Goal: Information Seeking & Learning: Understand process/instructions

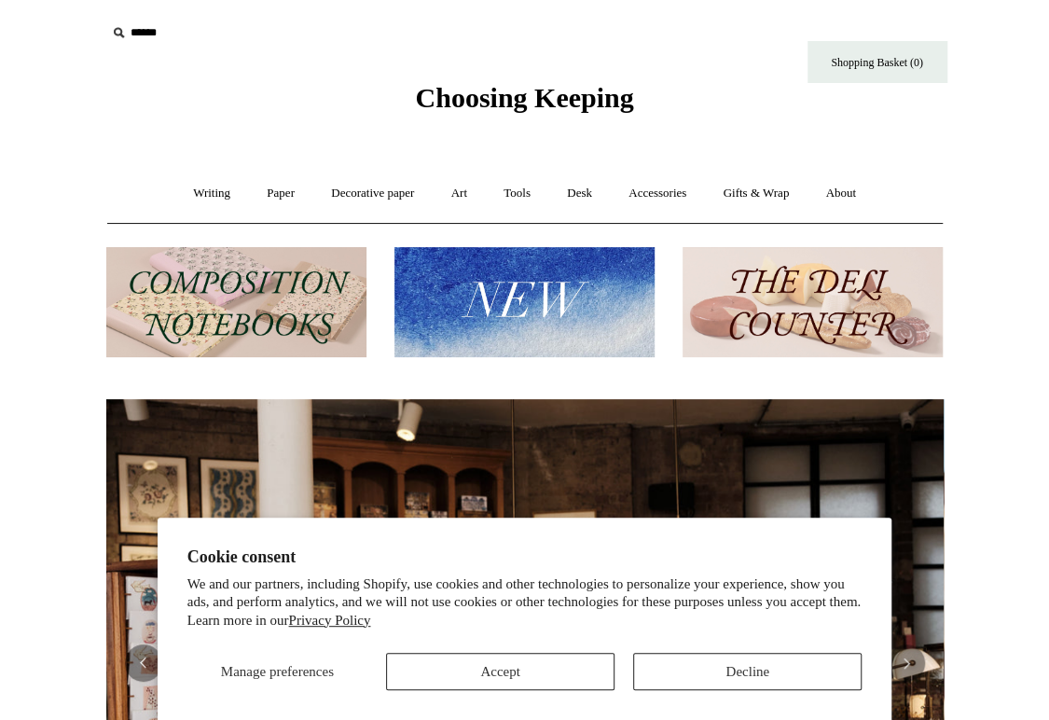
click at [696, 694] on section "Cookie consent We and our partners, including Shopify, use cookies and other te…" at bounding box center [525, 618] width 735 height 203
click at [696, 691] on section "Cookie consent We and our partners, including Shopify, use cookies and other te…" at bounding box center [525, 618] width 735 height 203
click at [700, 675] on button "Decline" at bounding box center [747, 671] width 228 height 37
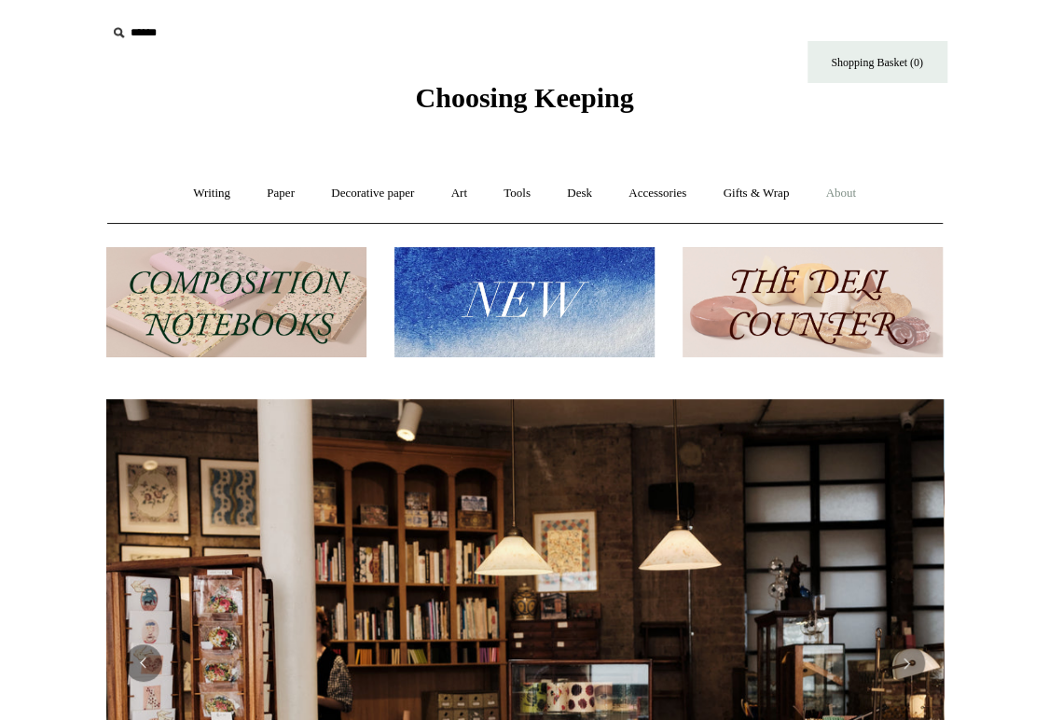
click at [840, 181] on link "About +" at bounding box center [840, 193] width 64 height 49
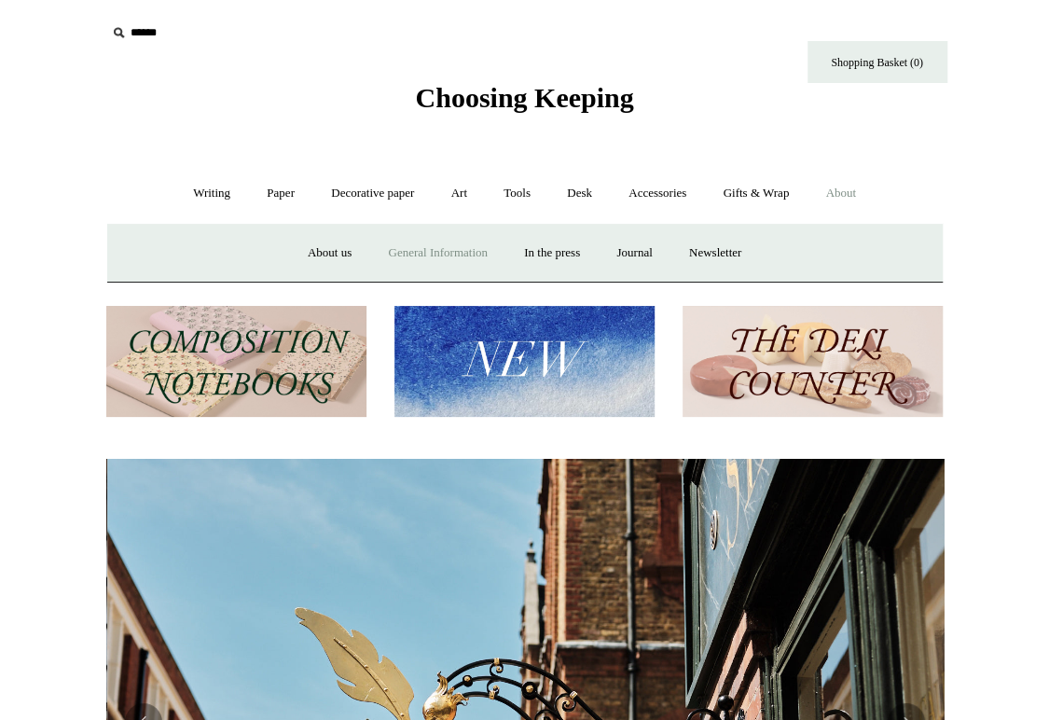
scroll to position [0, 837]
click at [456, 252] on link "General Information" at bounding box center [437, 252] width 132 height 49
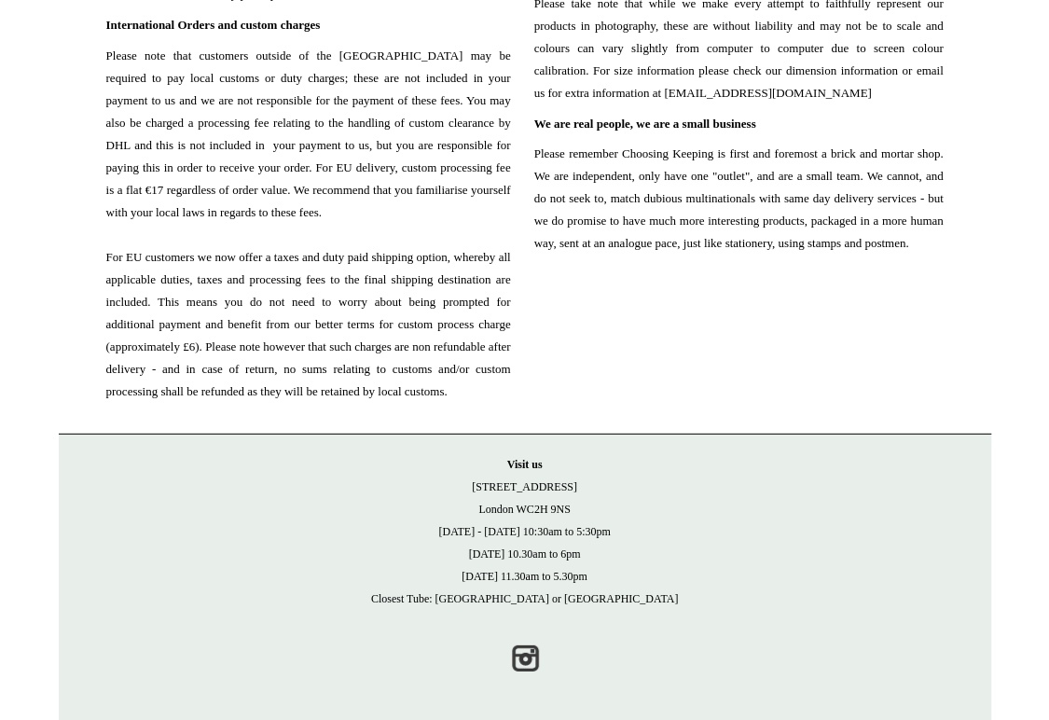
scroll to position [2210, 0]
